Goal: Check status: Check status

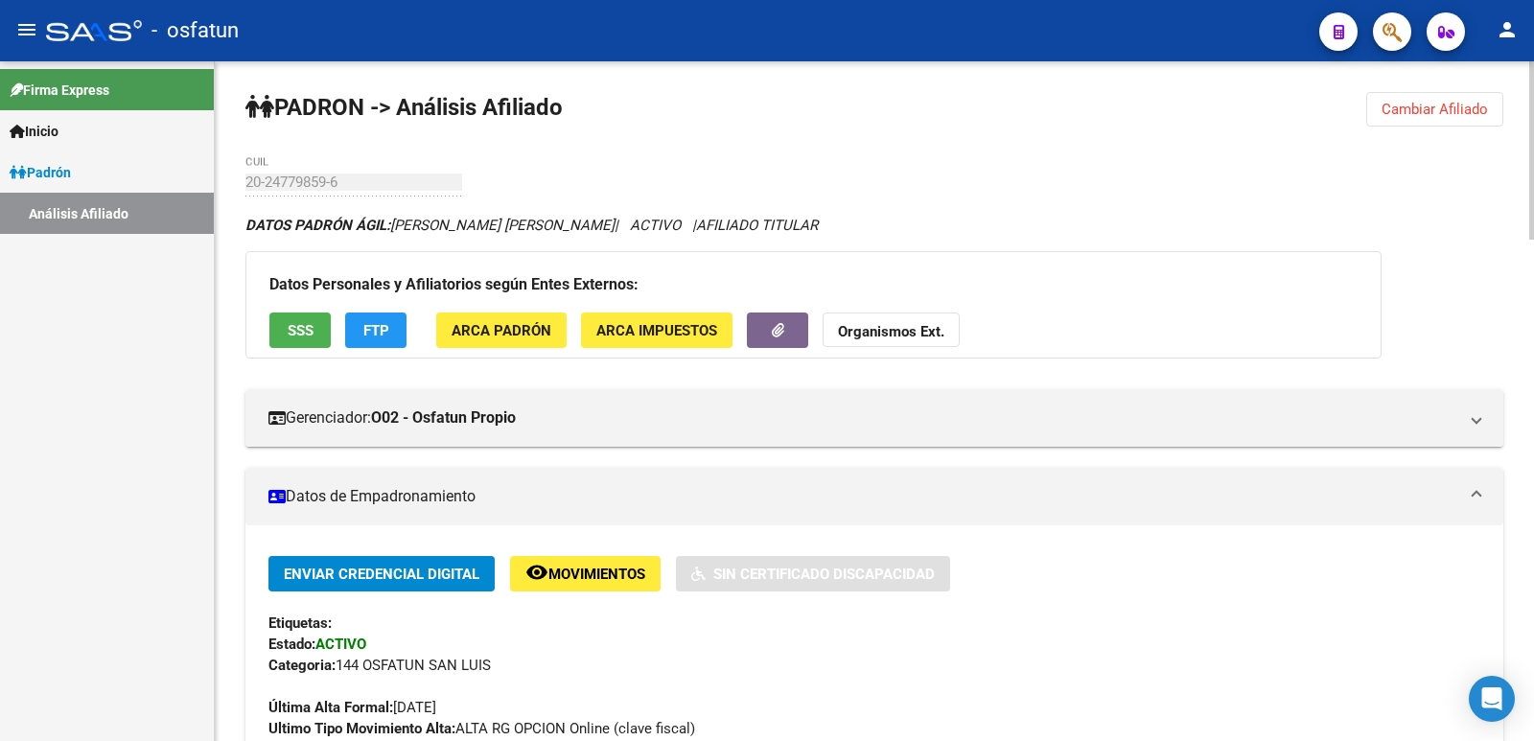
click at [1402, 101] on span "Cambiar Afiliado" at bounding box center [1434, 109] width 106 height 17
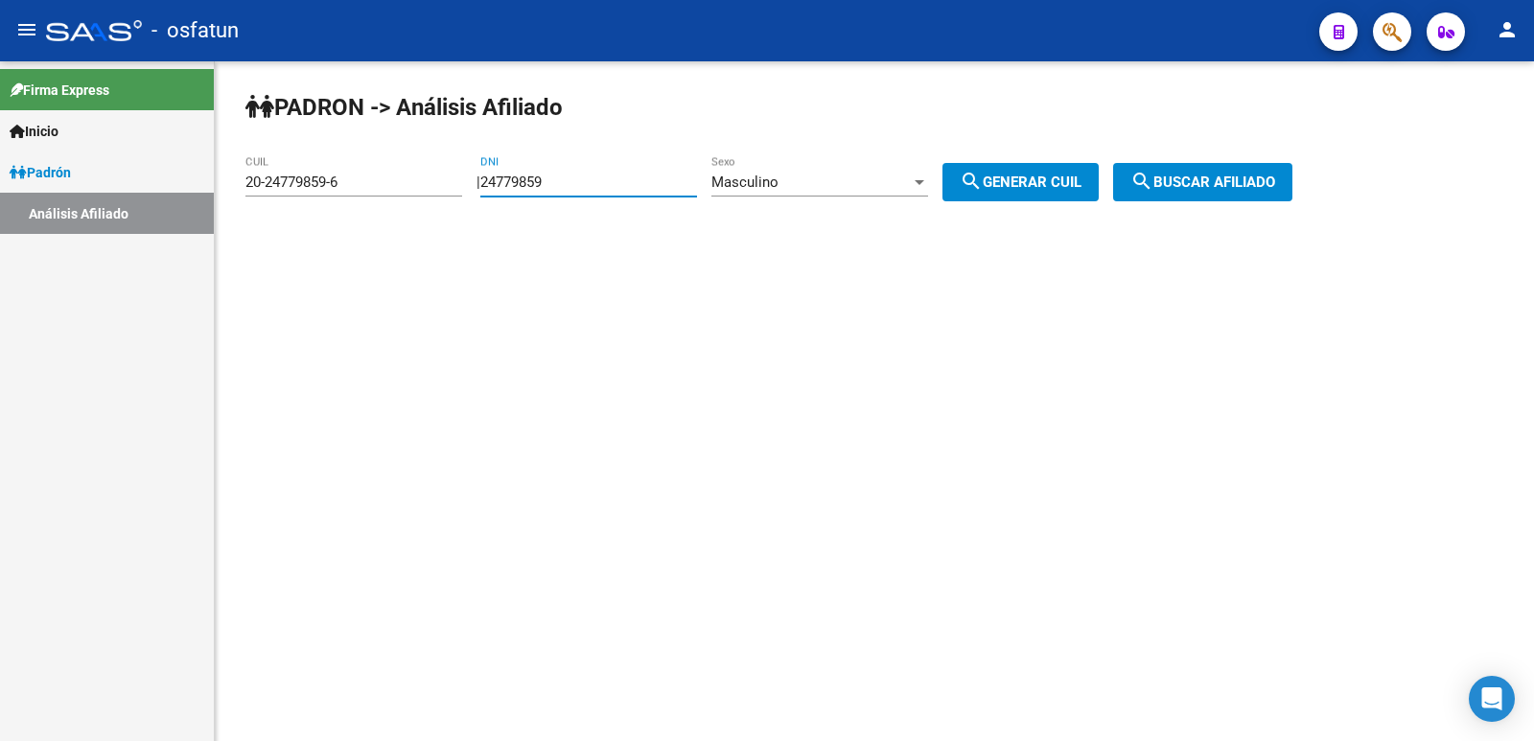
drag, startPoint x: 418, startPoint y: 191, endPoint x: 405, endPoint y: 193, distance: 13.6
click at [405, 191] on app-analisis-afiliado "[PERSON_NAME] -> Análisis Afiliado 20-24779859-6 CUIL | 24779859 DNI Masculino …" at bounding box center [775, 182] width 1061 height 17
paste input "0137571"
type input "20137571"
click at [983, 187] on mat-icon "search" at bounding box center [971, 181] width 23 height 23
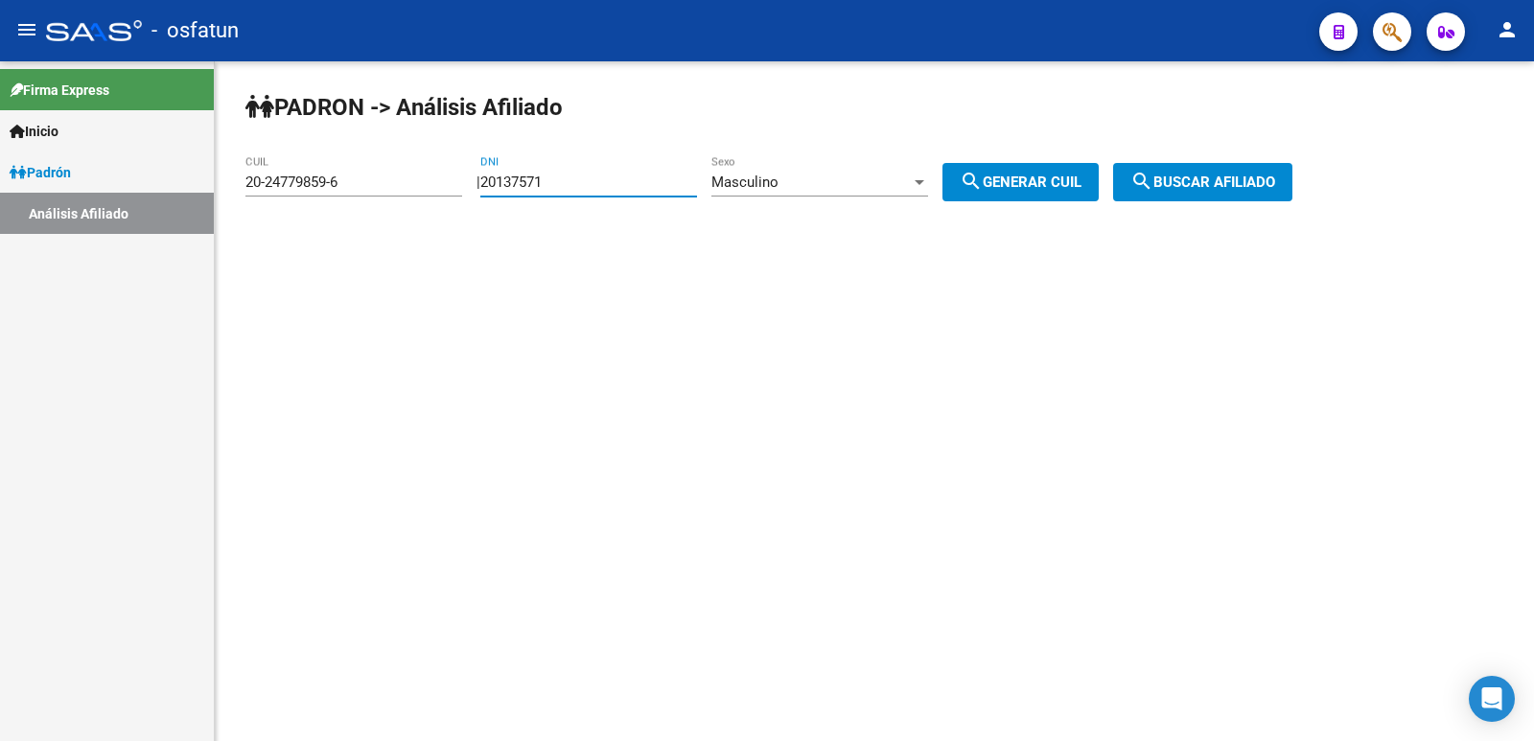
type input "20-20137571-2"
click at [1221, 180] on span "search Buscar afiliado" at bounding box center [1202, 182] width 145 height 17
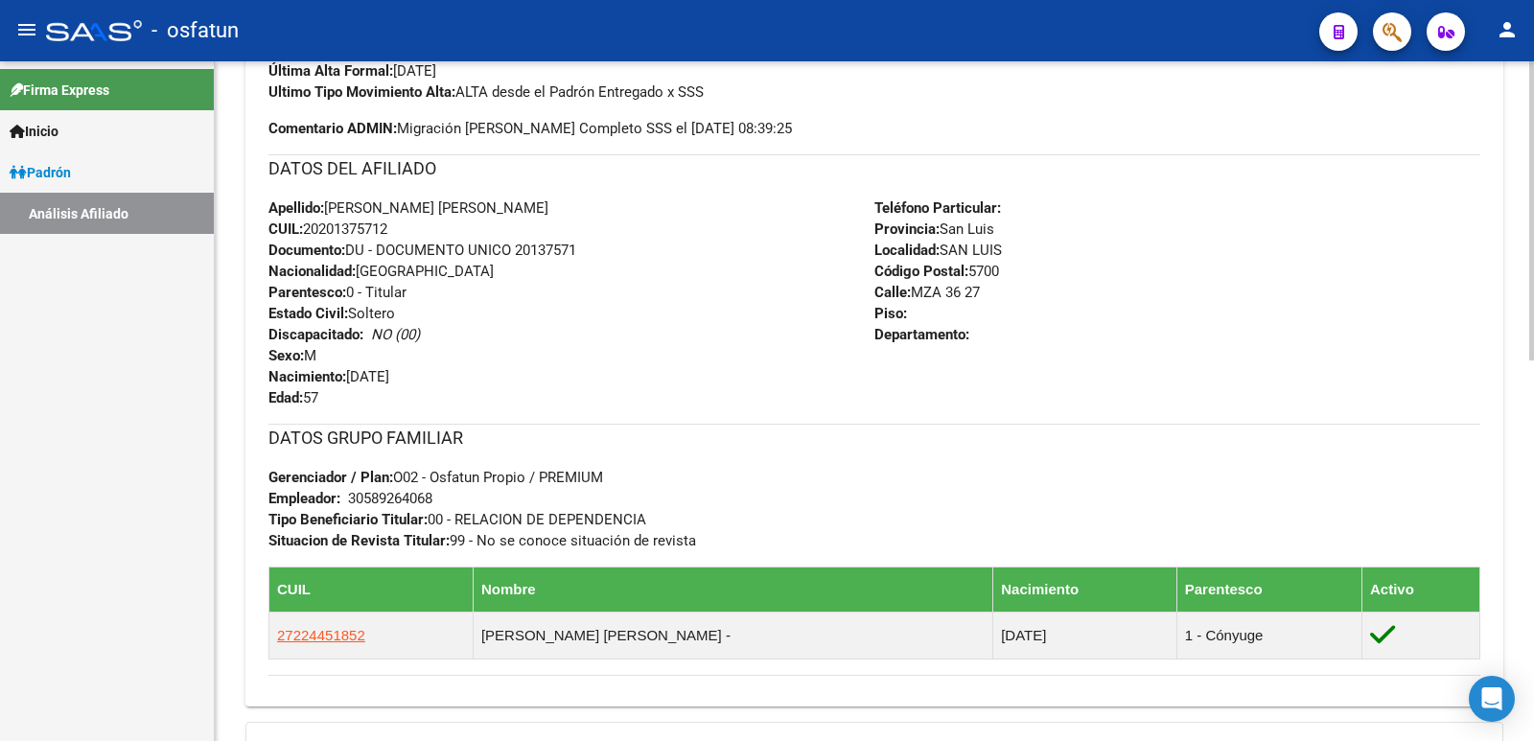
scroll to position [867, 0]
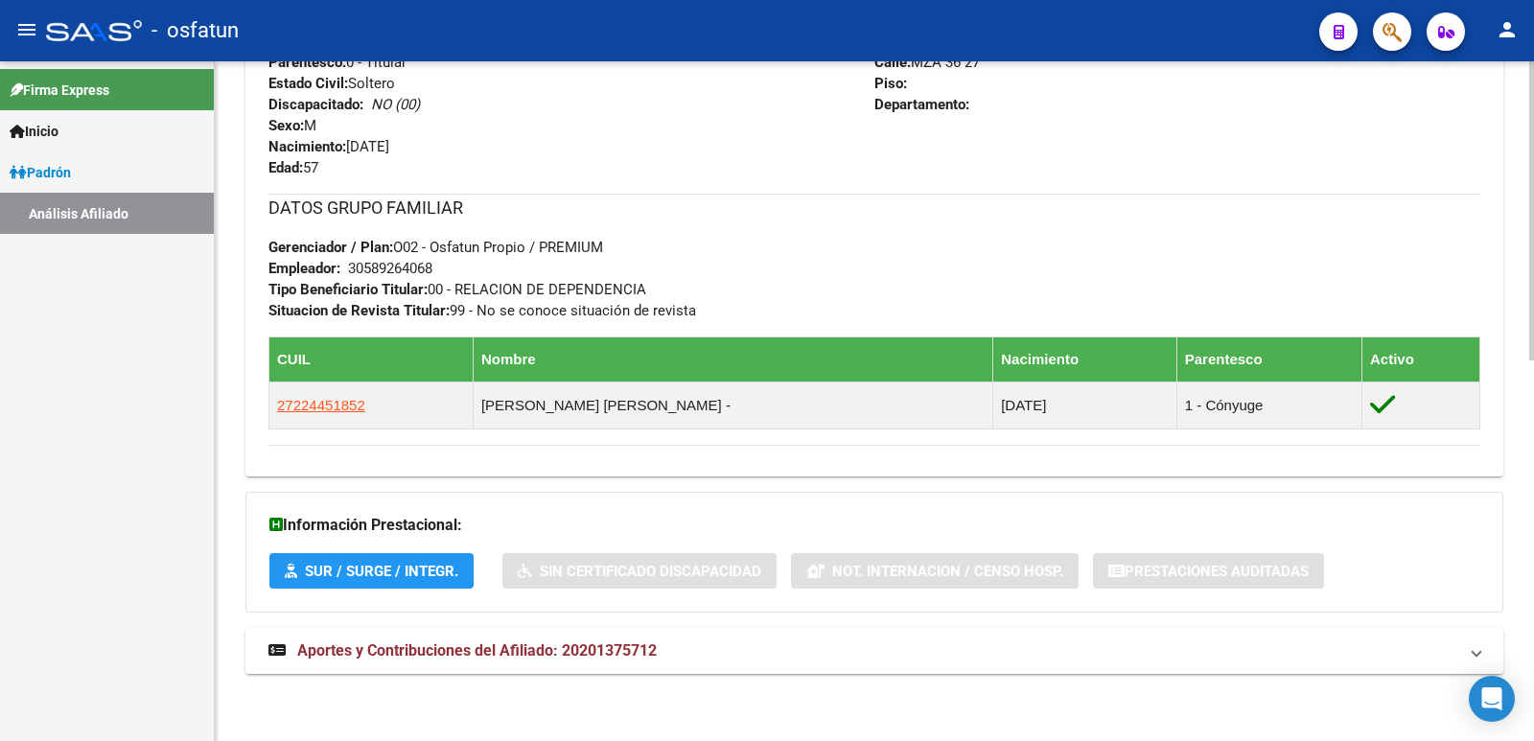
click at [504, 638] on mat-expansion-panel-header "Aportes y Contribuciones del Afiliado: 20201375712" at bounding box center [874, 651] width 1258 height 46
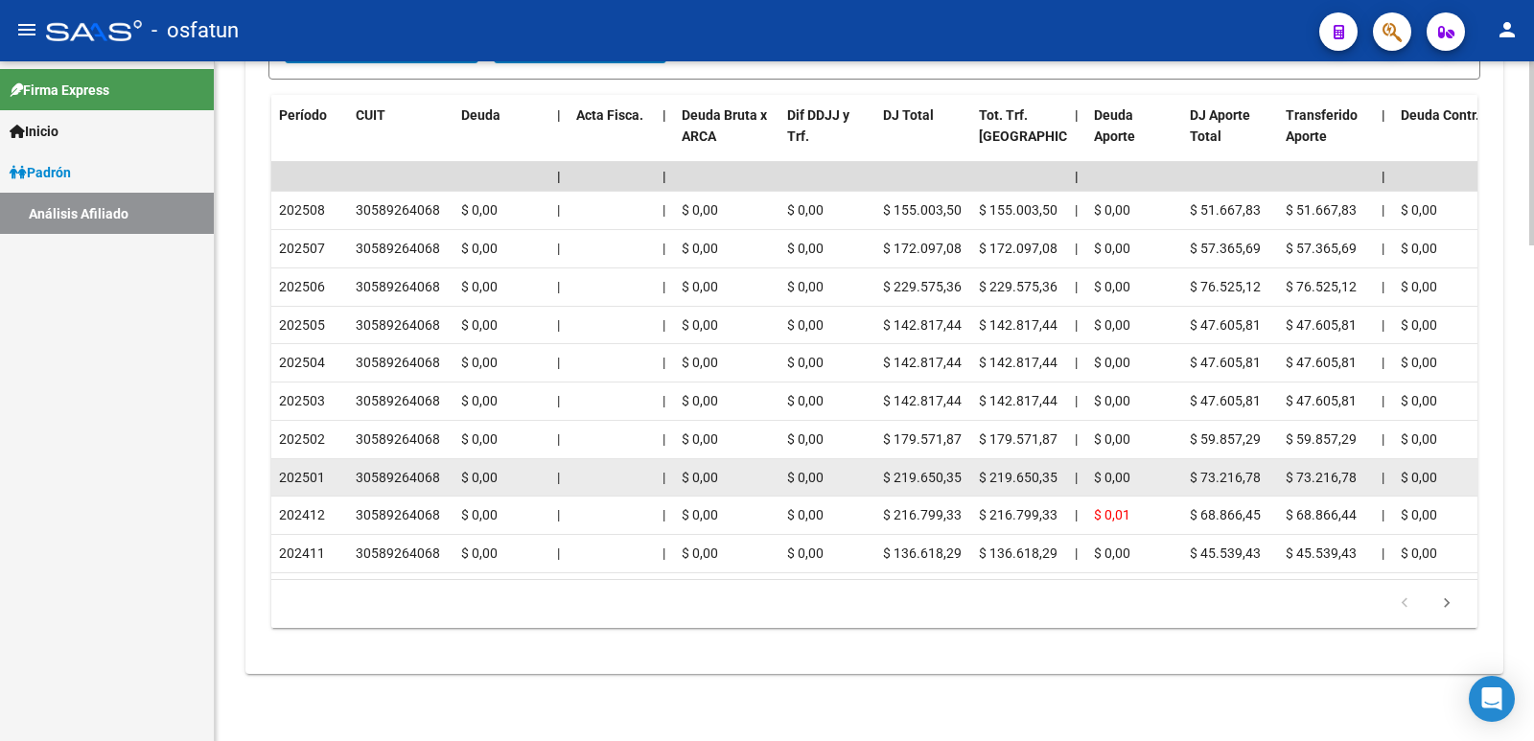
scroll to position [1827, 0]
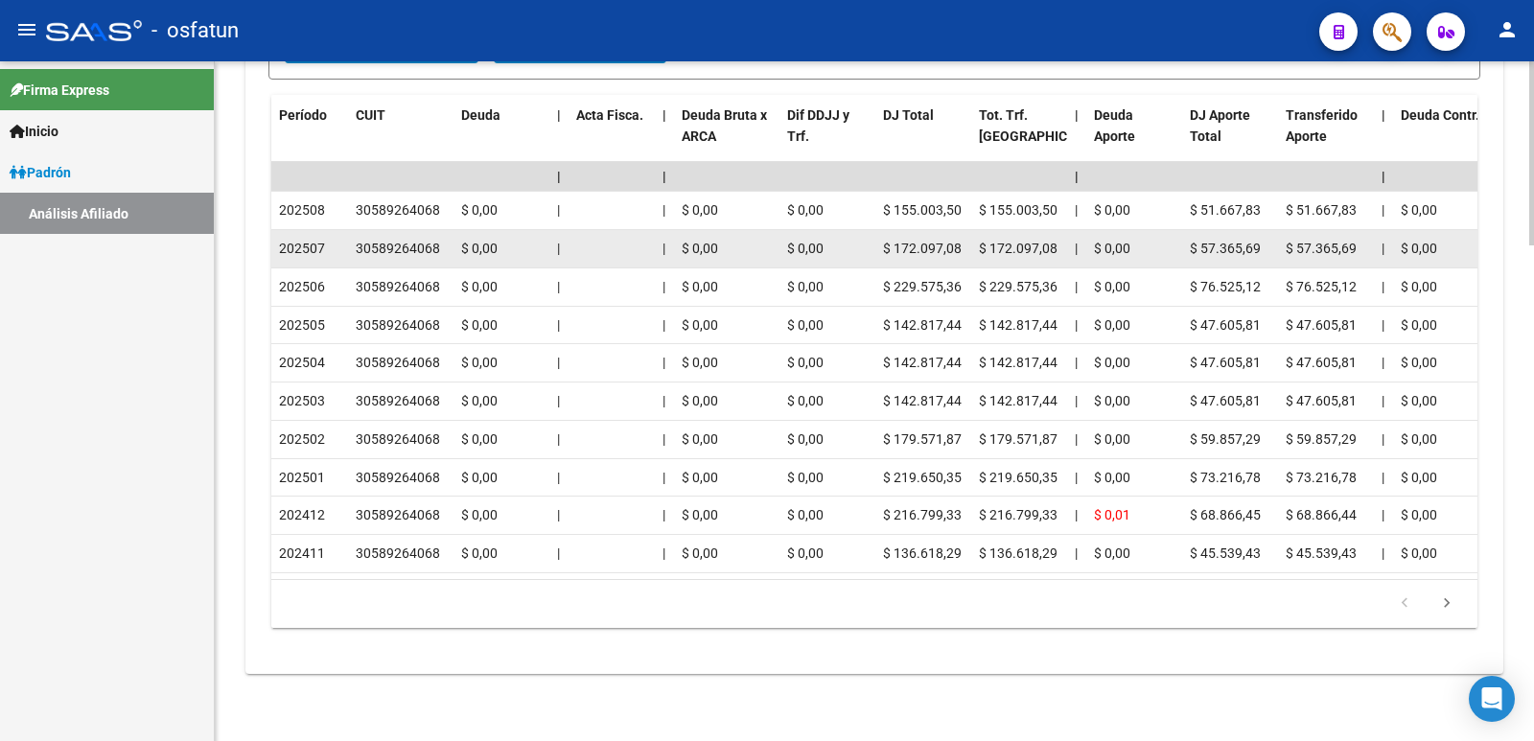
click at [1294, 244] on datatable-body-cell "$ 57.365,69" at bounding box center [1326, 248] width 96 height 37
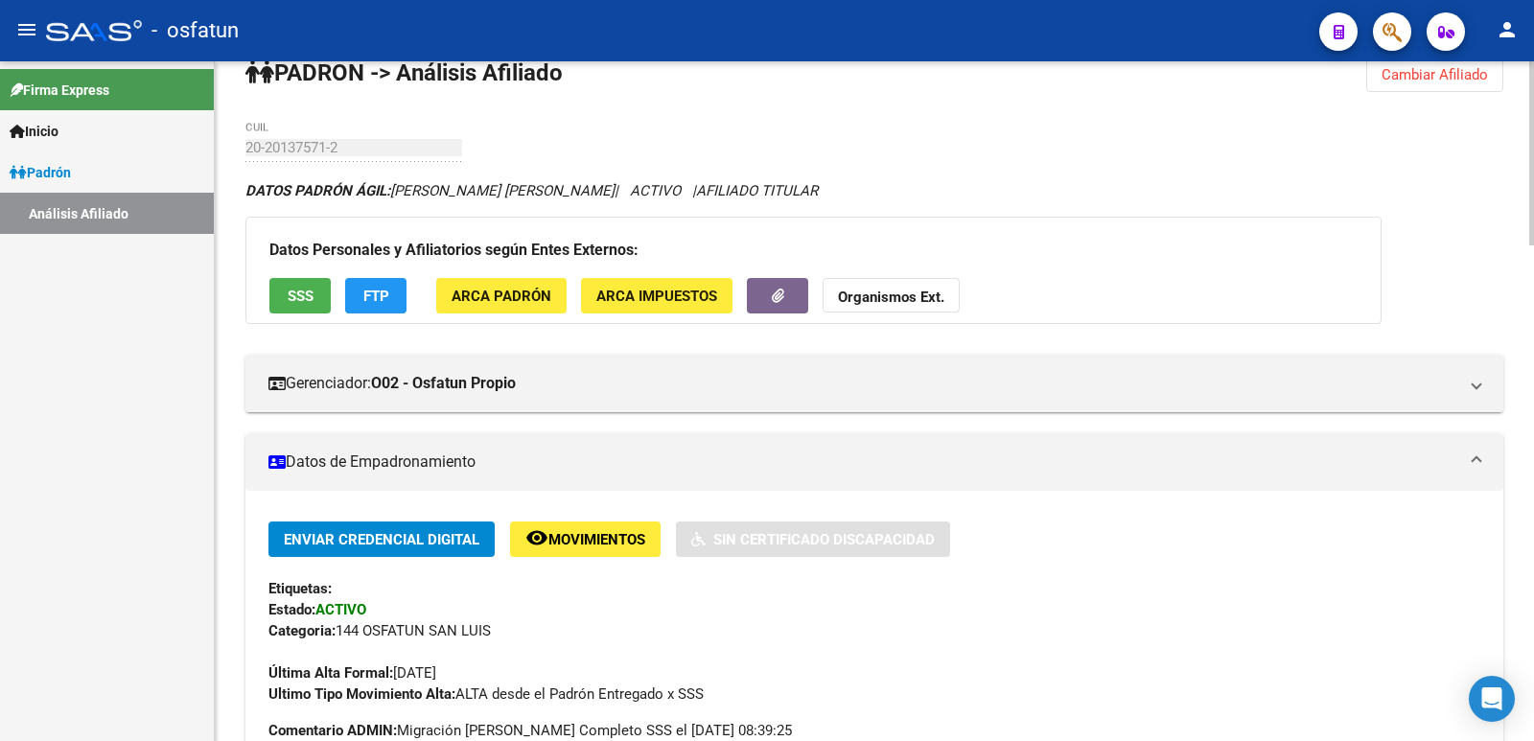
scroll to position [0, 0]
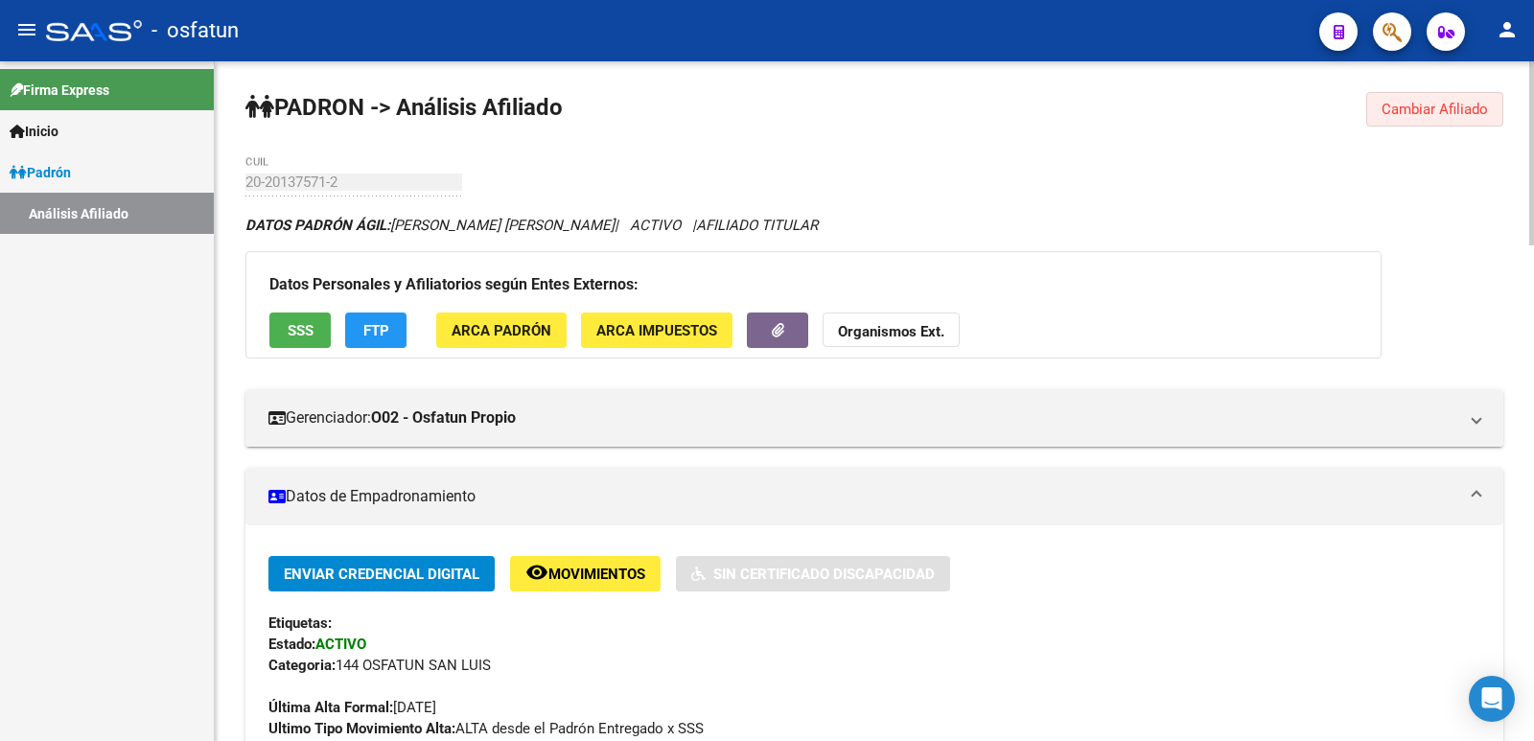
click at [1412, 125] on button "Cambiar Afiliado" at bounding box center [1434, 109] width 137 height 35
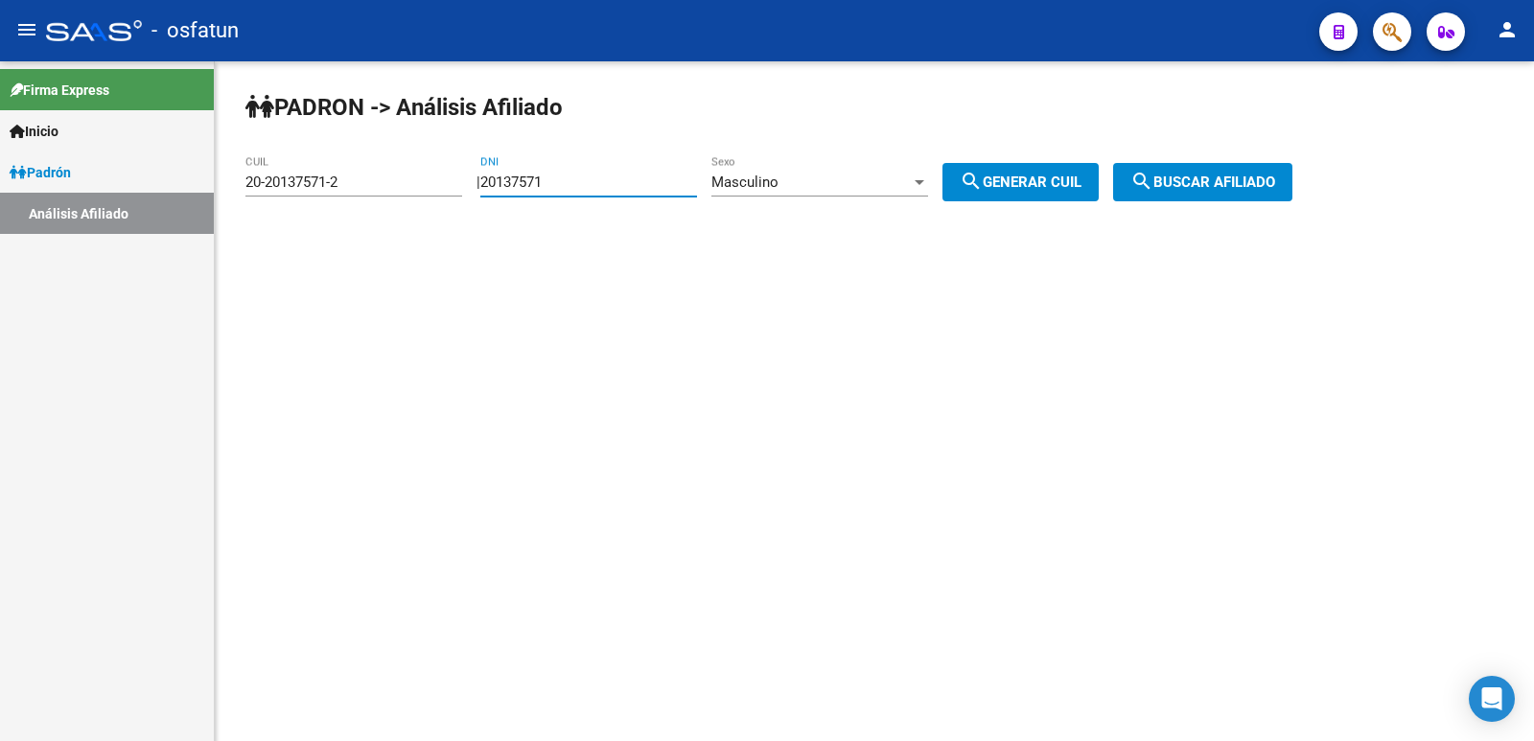
drag, startPoint x: 471, startPoint y: 193, endPoint x: 442, endPoint y: 197, distance: 29.2
click at [442, 191] on app-analisis-afiliado "[PERSON_NAME] -> Análisis Afiliado 20-20137571-2 CUIL | 20137571 DNI Masculino …" at bounding box center [775, 182] width 1061 height 17
paste input "5565820"
type input "25565820"
click at [1037, 191] on button "search Generar CUIL" at bounding box center [1020, 182] width 156 height 38
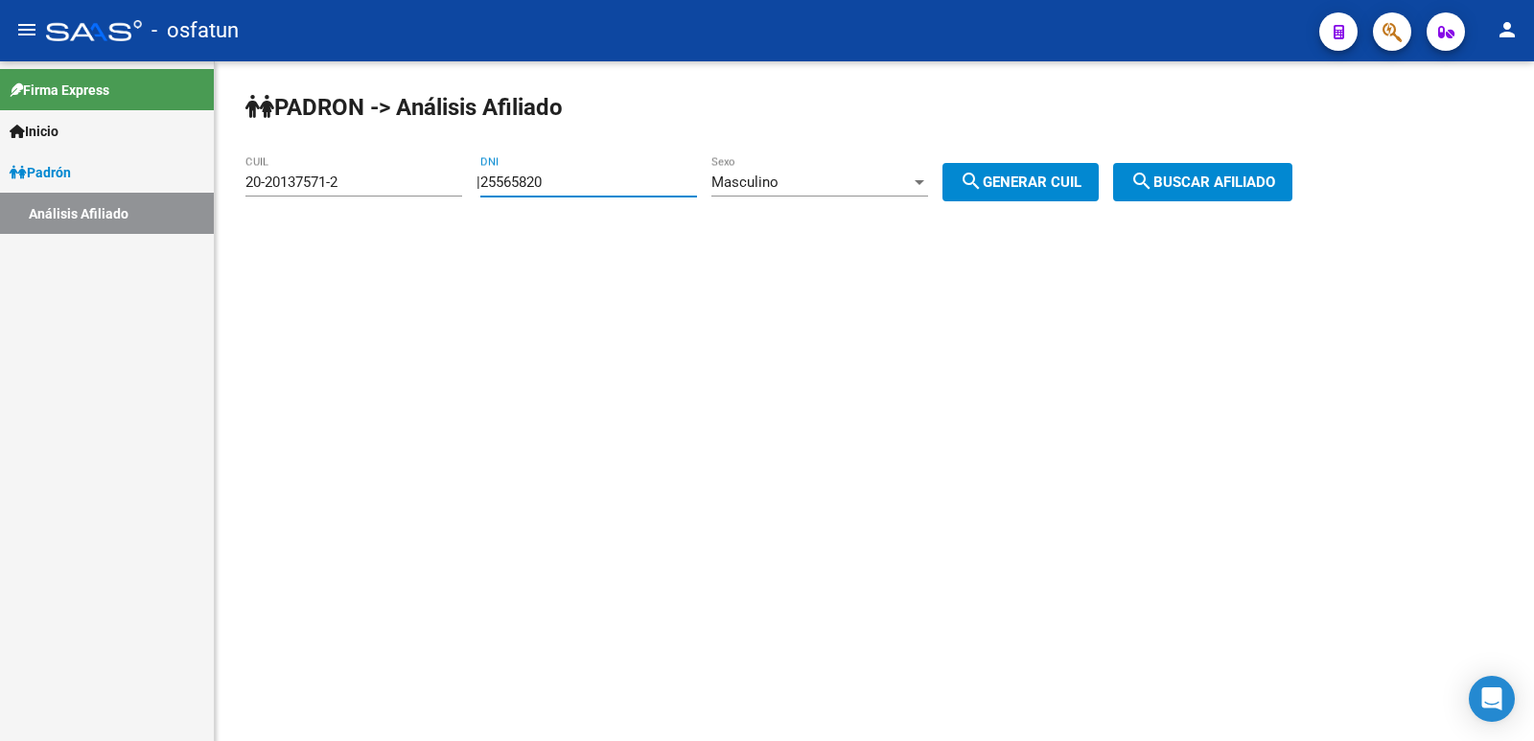
type input "20-25565820-5"
click at [1259, 189] on span "search Buscar afiliado" at bounding box center [1202, 182] width 145 height 17
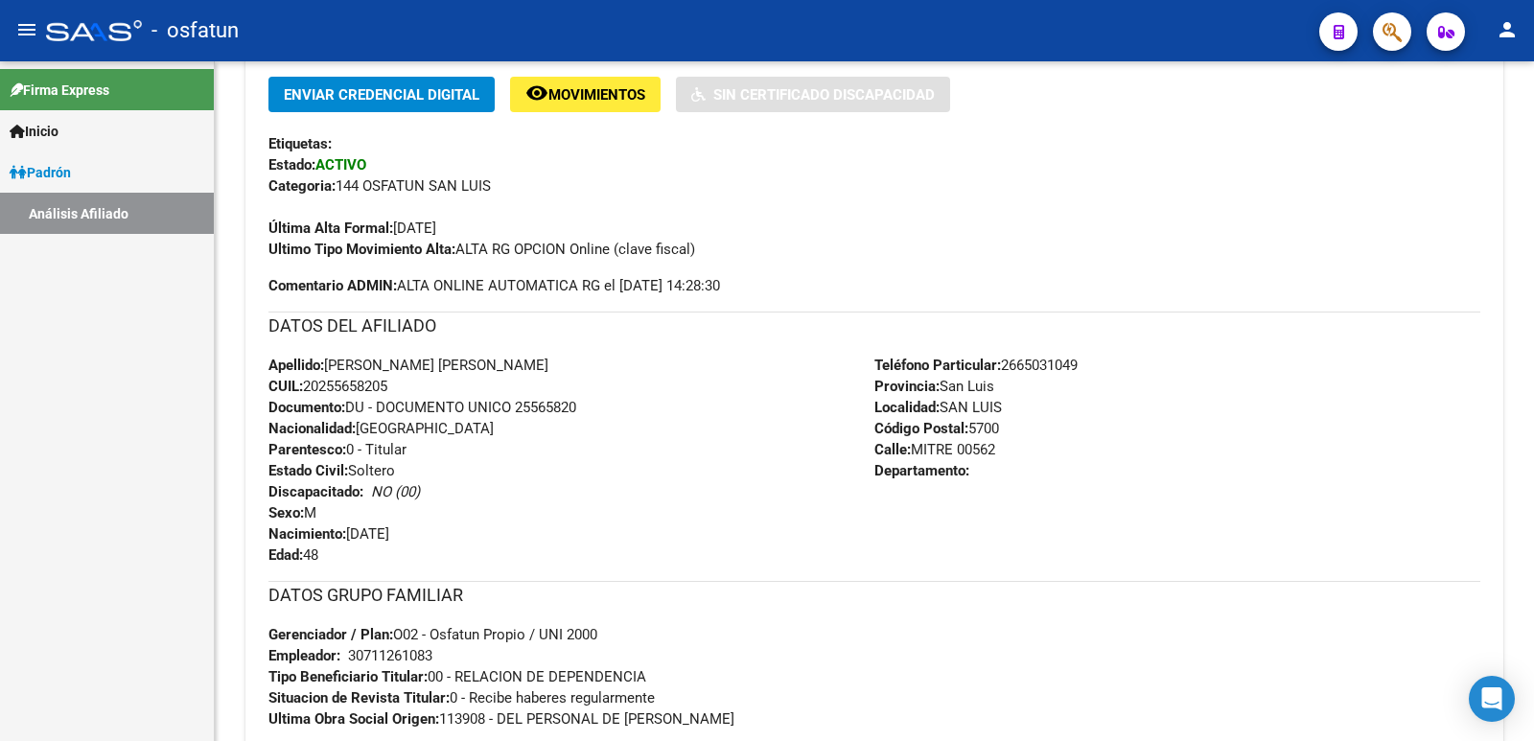
scroll to position [831, 0]
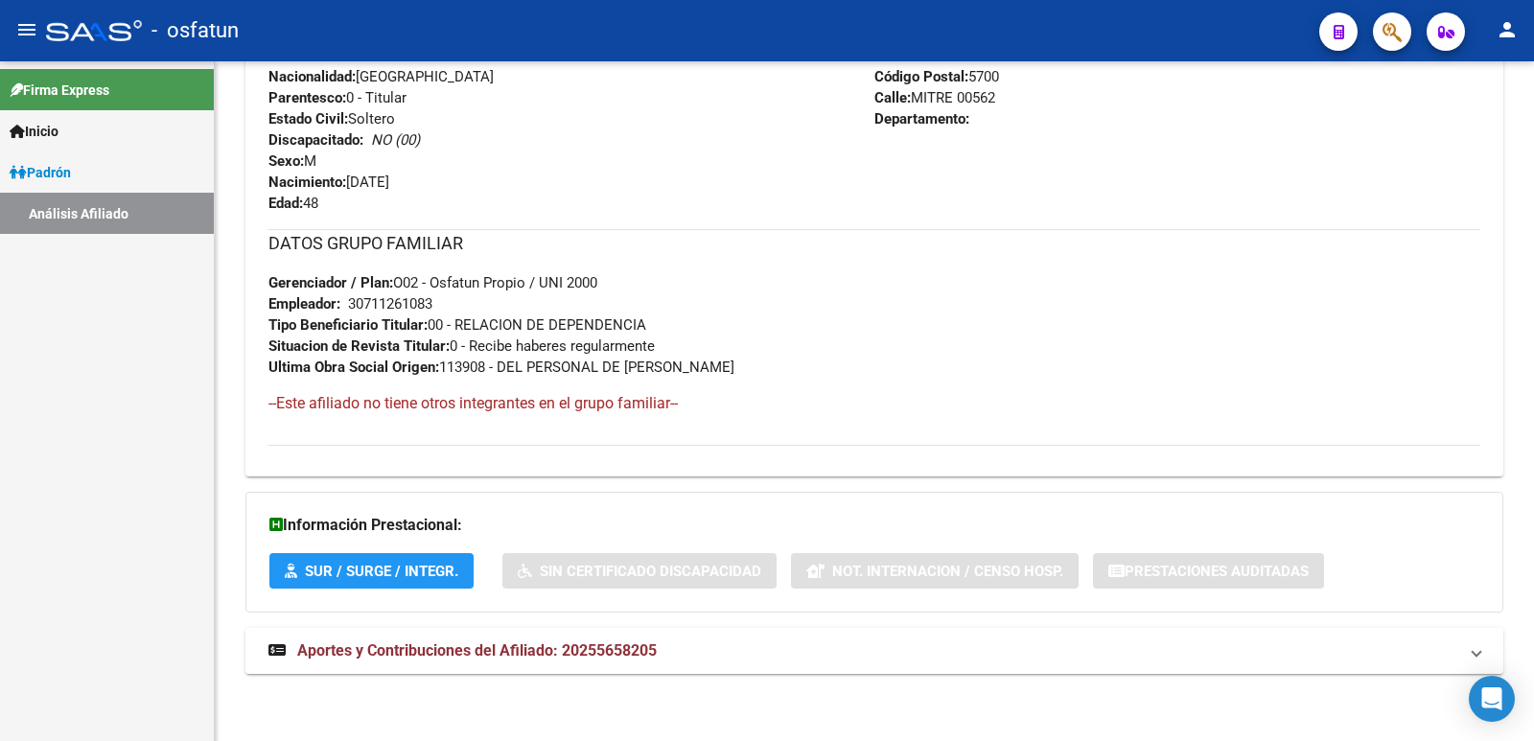
click at [566, 634] on mat-expansion-panel-header "Aportes y Contribuciones del Afiliado: 20255658205" at bounding box center [874, 651] width 1258 height 46
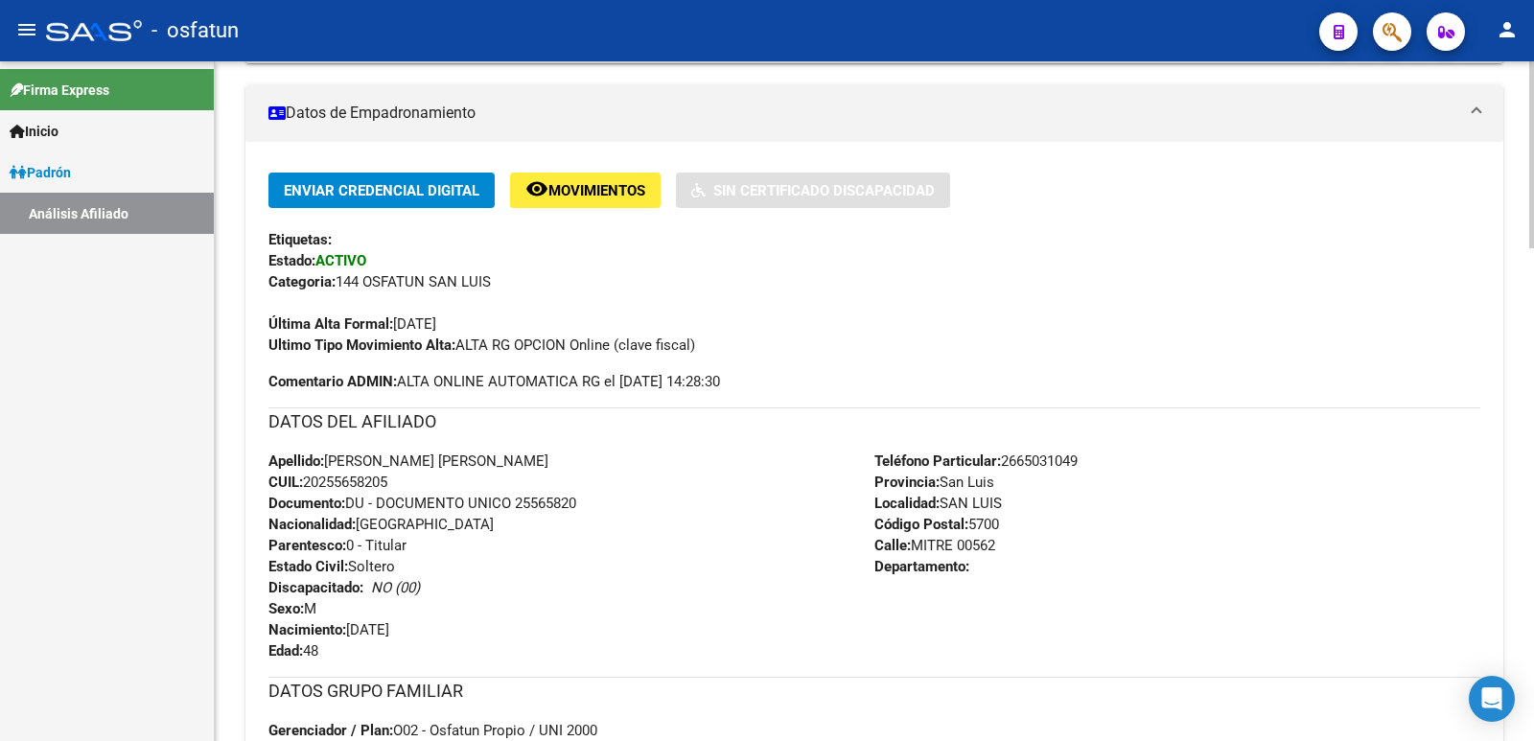
scroll to position [0, 0]
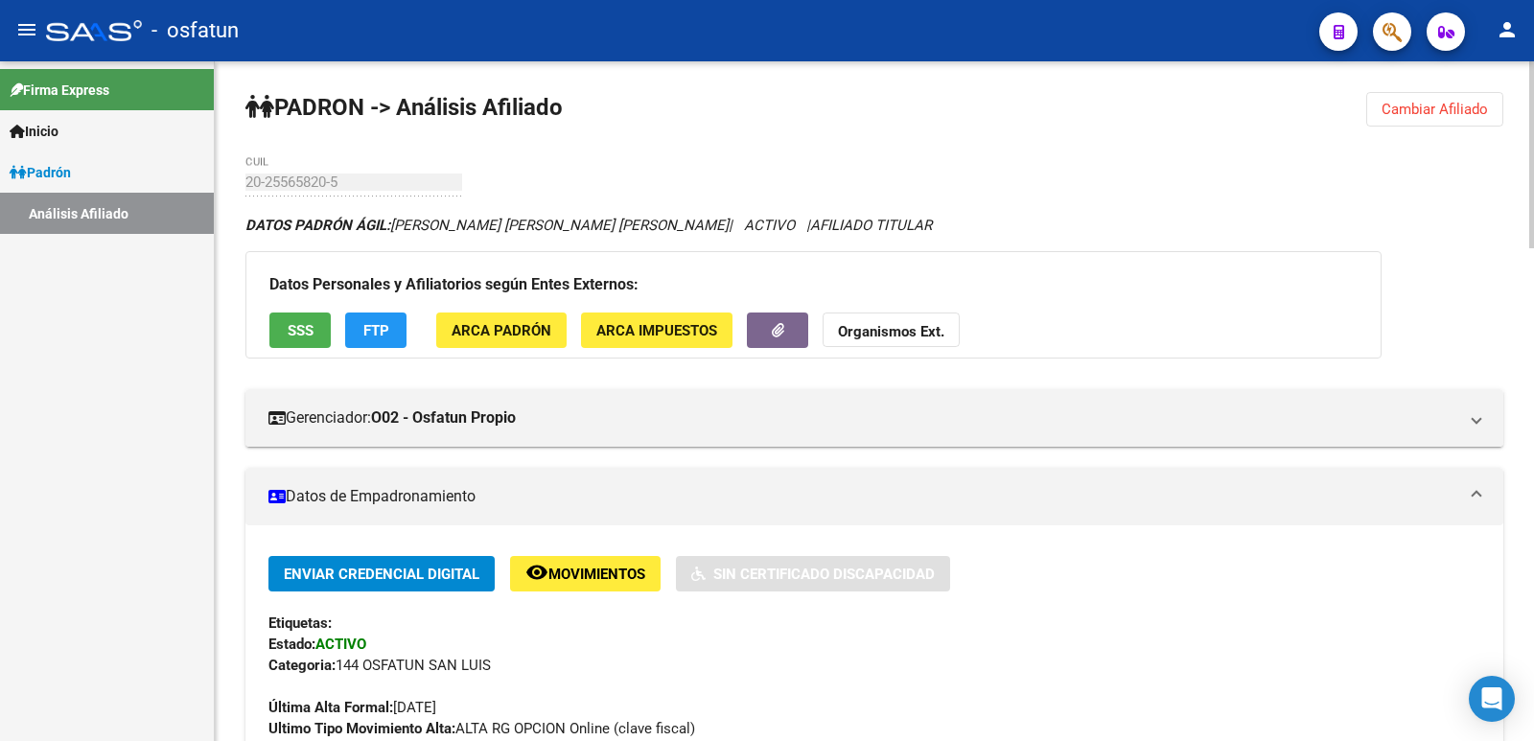
click at [1432, 99] on button "Cambiar Afiliado" at bounding box center [1434, 109] width 137 height 35
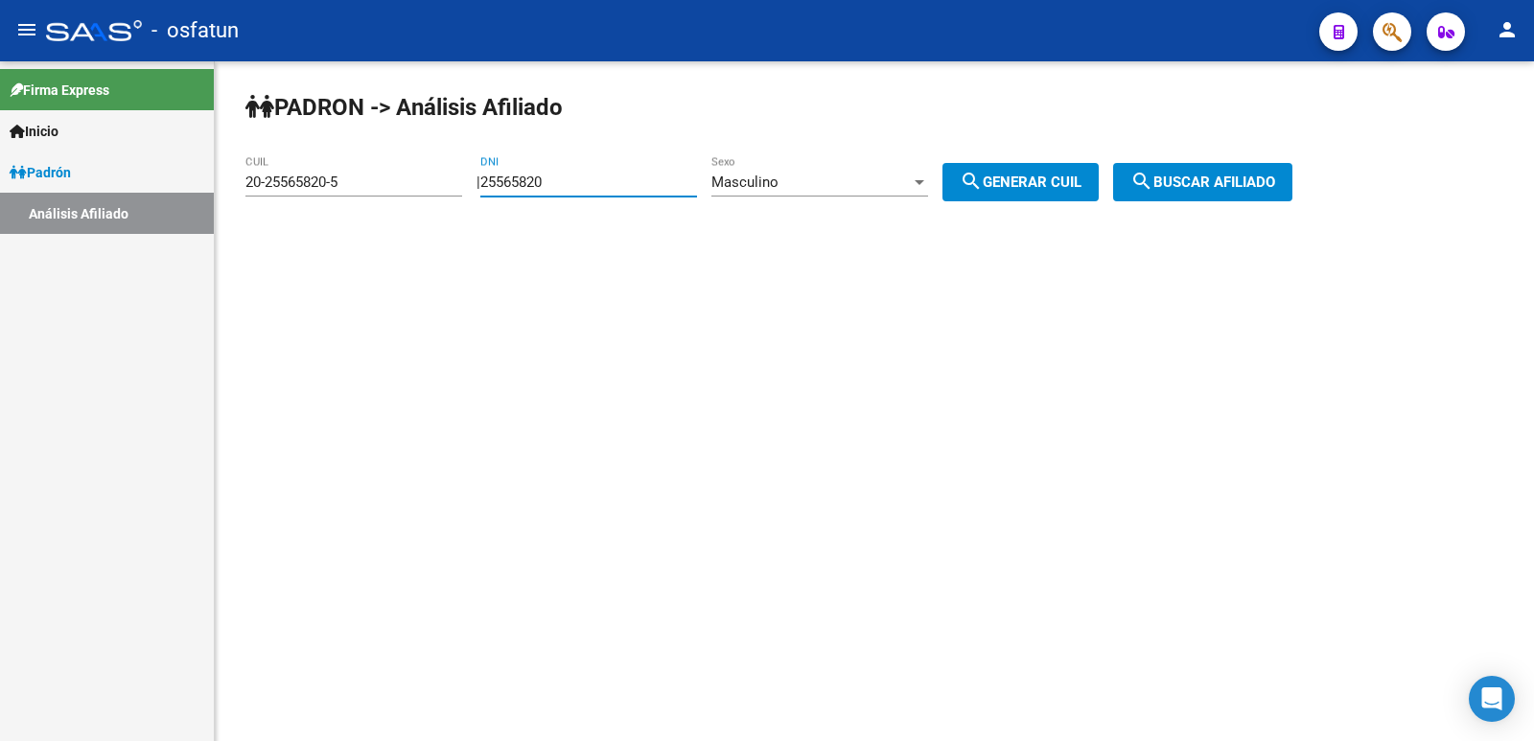
drag, startPoint x: 611, startPoint y: 186, endPoint x: 336, endPoint y: 238, distance: 280.0
click at [336, 238] on div "[PERSON_NAME] -> Análisis Afiliado 20-25565820-5 CUIL | 25565820 DNI Masculino …" at bounding box center [874, 161] width 1319 height 201
type input "34921882"
click at [1040, 183] on span "search Generar CUIL" at bounding box center [1021, 182] width 122 height 17
type input "20-34921882-9"
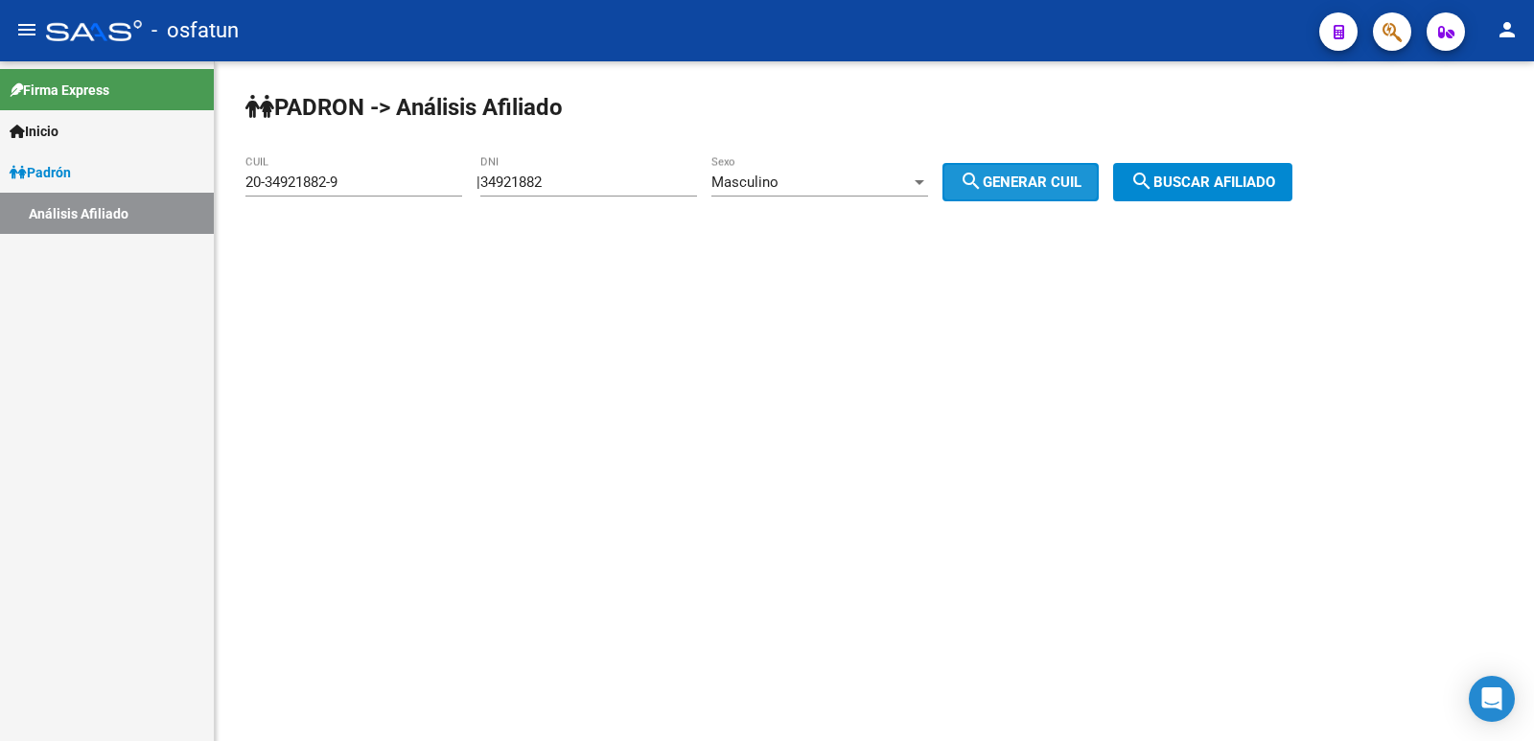
click at [1224, 187] on span "search Buscar afiliado" at bounding box center [1202, 182] width 145 height 17
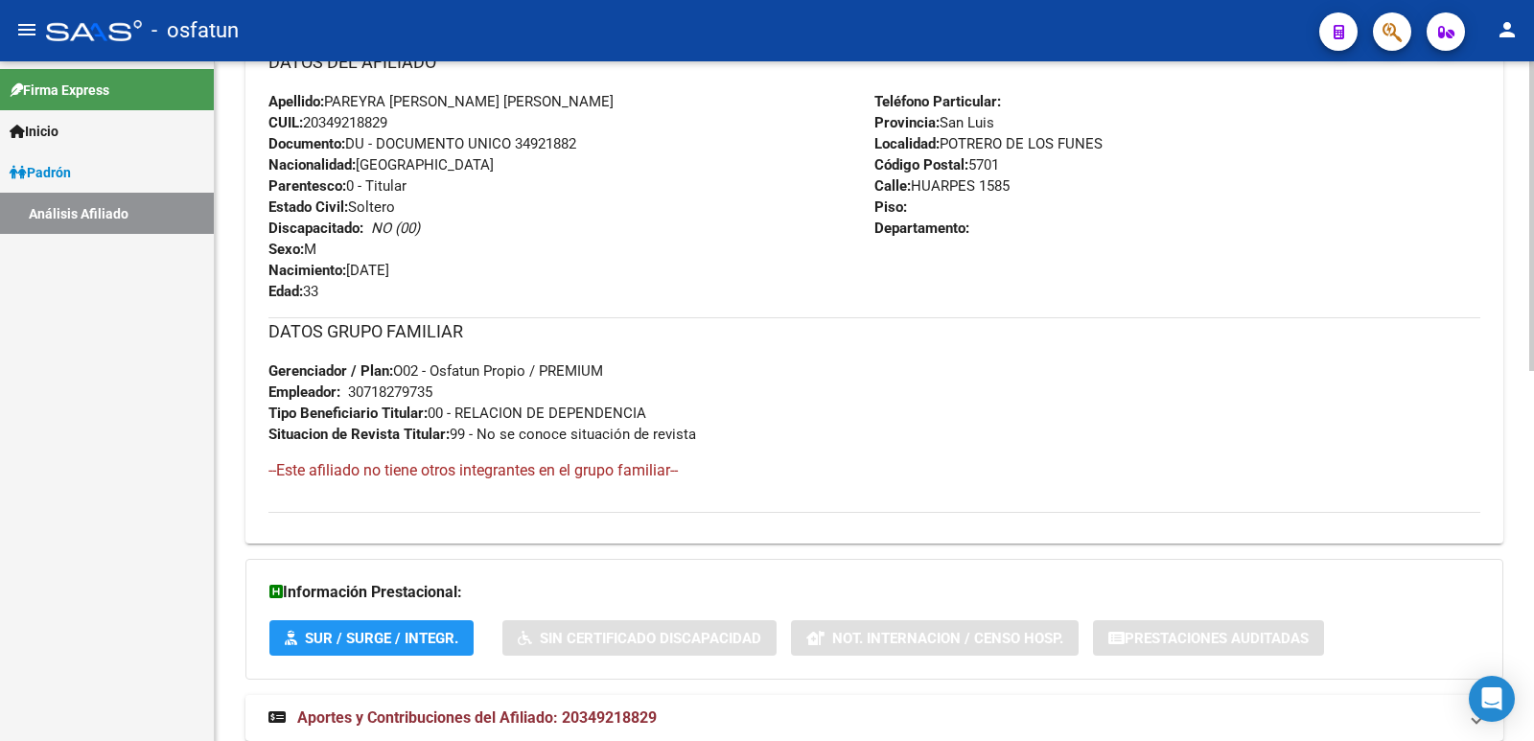
scroll to position [810, 0]
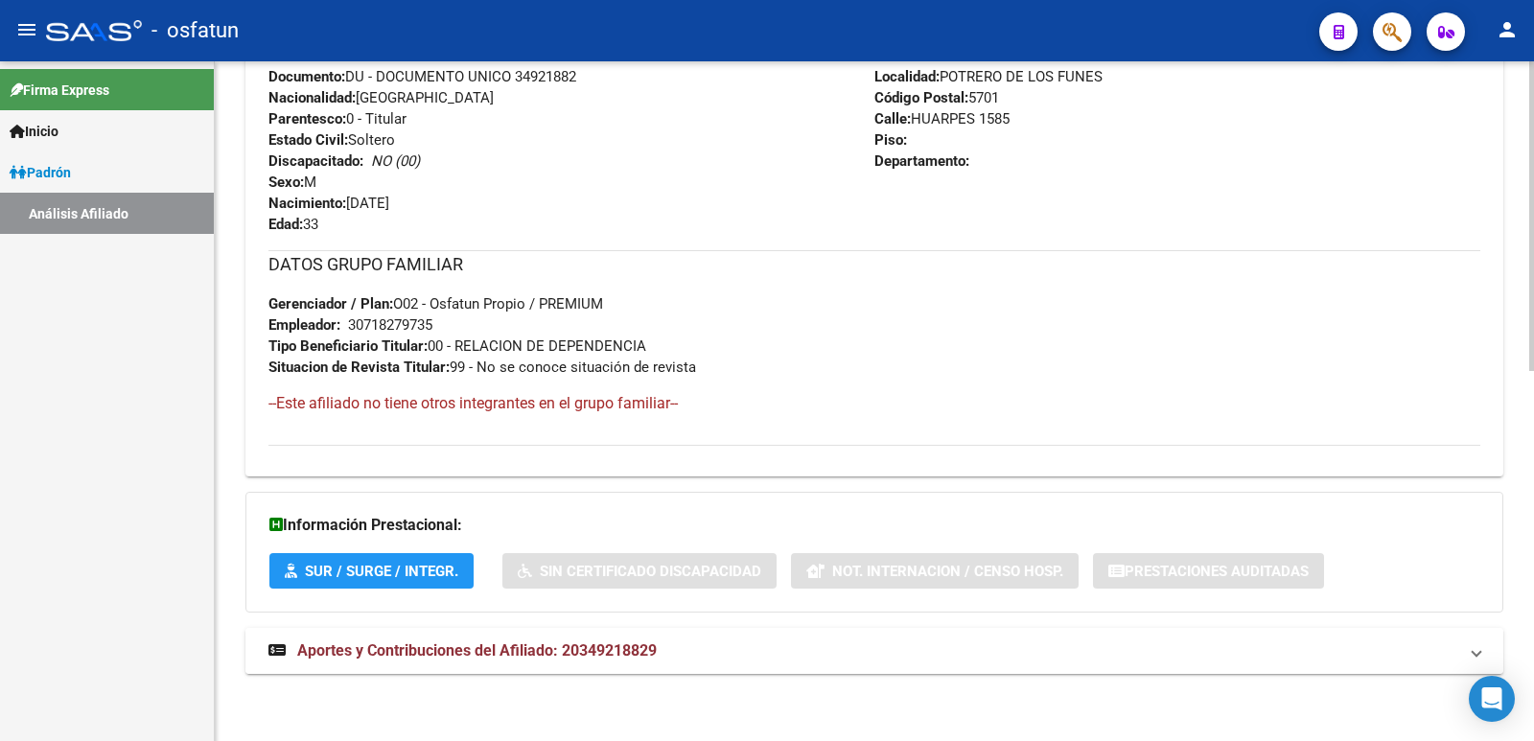
click at [509, 649] on span "Aportes y Contribuciones del Afiliado: 20349218829" at bounding box center [476, 650] width 359 height 18
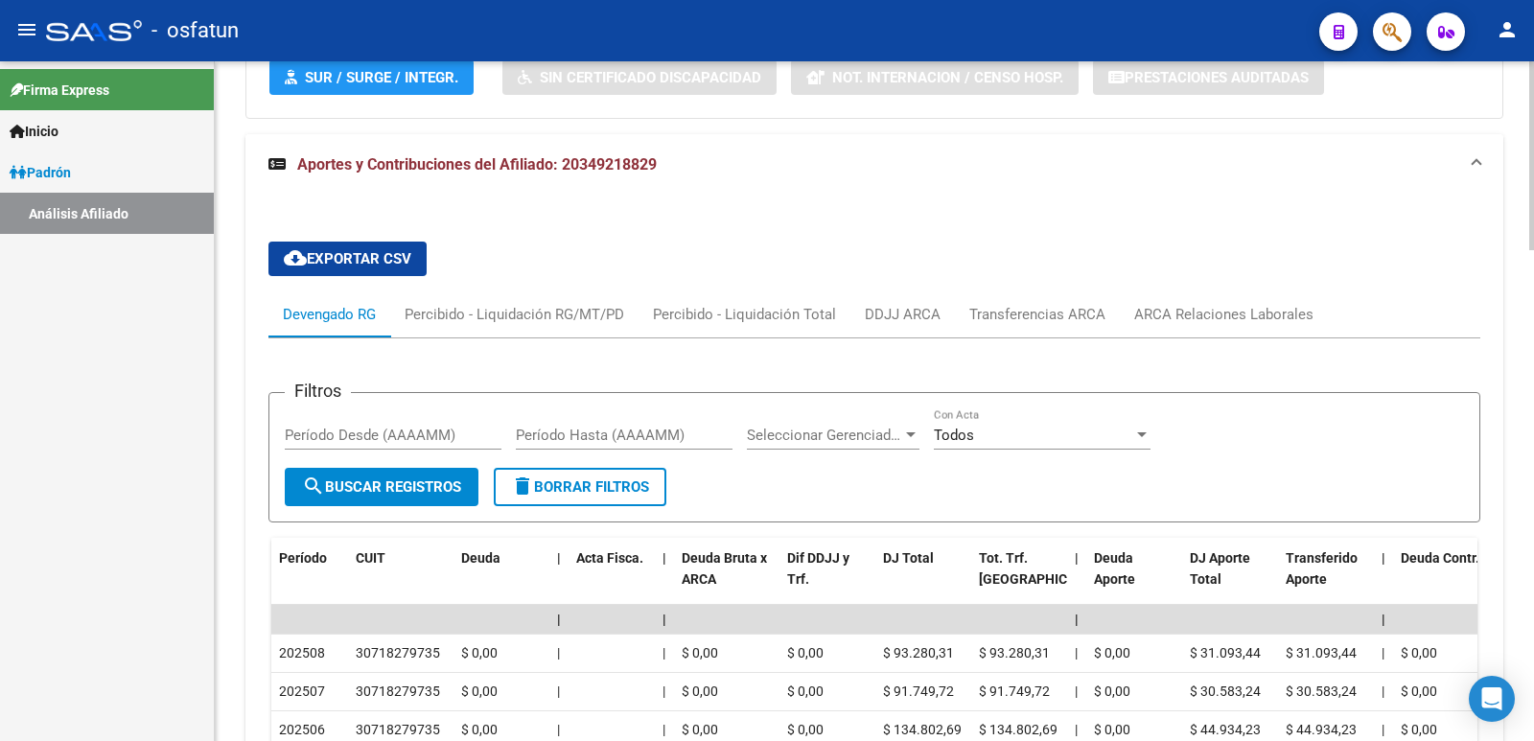
scroll to position [1771, 0]
